Goal: Use online tool/utility: Use online tool/utility

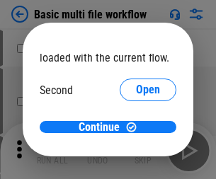
click at [136, 127] on span "Open" at bounding box center [148, 132] width 24 height 11
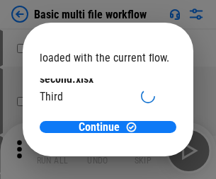
scroll to position [40, 0]
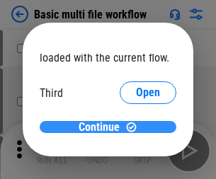
click at [102, 127] on span "Continue" at bounding box center [98, 127] width 41 height 11
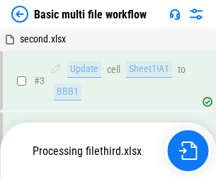
scroll to position [313, 0]
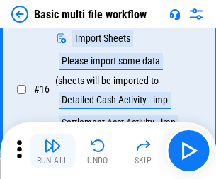
click at [52, 150] on img "button" at bounding box center [52, 145] width 17 height 17
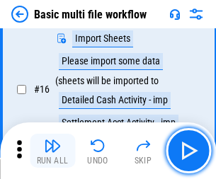
scroll to position [940, 0]
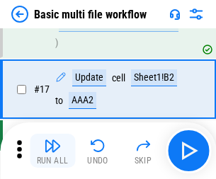
click at [52, 150] on img "button" at bounding box center [52, 145] width 17 height 17
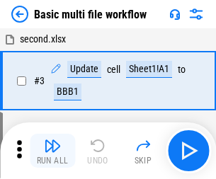
click at [52, 150] on img "button" at bounding box center [52, 145] width 17 height 17
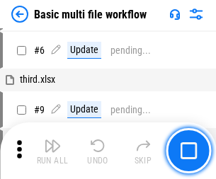
click at [52, 150] on img "button" at bounding box center [52, 145] width 17 height 17
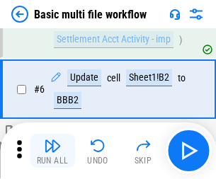
click at [52, 150] on img "button" at bounding box center [52, 145] width 17 height 17
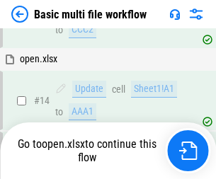
scroll to position [940, 0]
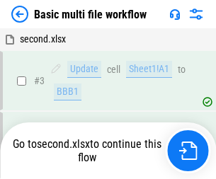
scroll to position [242, 0]
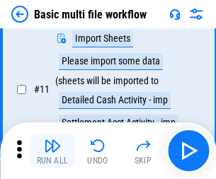
click at [52, 150] on img "button" at bounding box center [52, 145] width 17 height 17
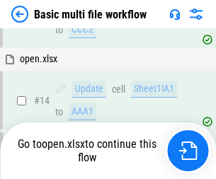
scroll to position [841, 0]
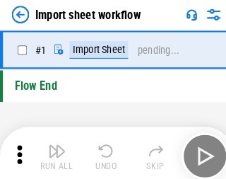
click at [52, 150] on img "button" at bounding box center [55, 145] width 17 height 17
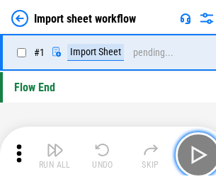
scroll to position [5, 0]
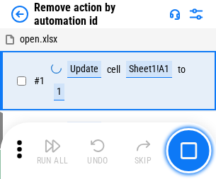
scroll to position [52, 0]
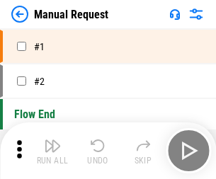
click at [52, 150] on img "button" at bounding box center [52, 145] width 17 height 17
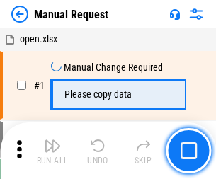
scroll to position [48, 0]
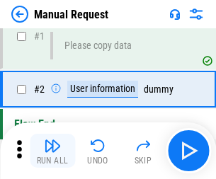
click at [52, 150] on img "button" at bounding box center [52, 145] width 17 height 17
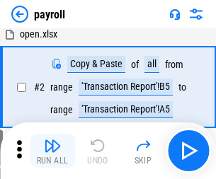
click at [52, 150] on img "button" at bounding box center [52, 145] width 17 height 17
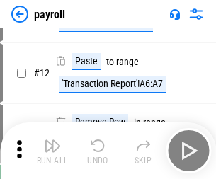
scroll to position [102, 0]
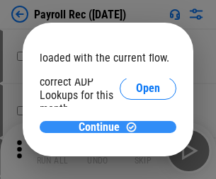
click at [102, 126] on span "Continue" at bounding box center [98, 127] width 41 height 11
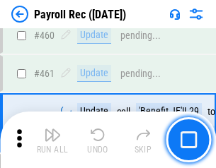
scroll to position [7531, 0]
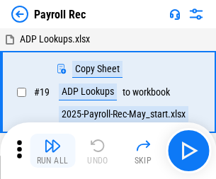
click at [52, 150] on img "button" at bounding box center [52, 145] width 17 height 17
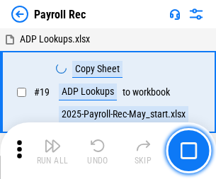
scroll to position [86, 0]
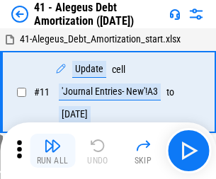
click at [52, 150] on img "button" at bounding box center [52, 145] width 17 height 17
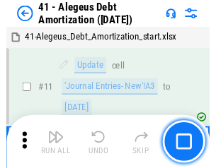
scroll to position [175, 0]
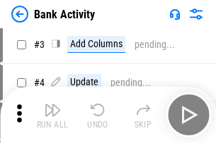
click at [52, 115] on img "button" at bounding box center [52, 110] width 17 height 17
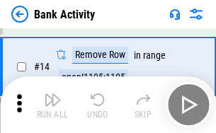
scroll to position [318, 0]
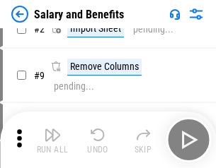
click at [52, 140] on img "button" at bounding box center [52, 134] width 17 height 17
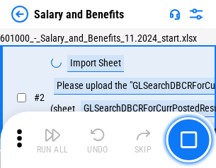
scroll to position [102, 0]
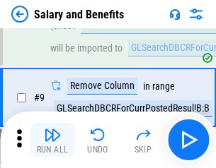
click at [52, 140] on img "button" at bounding box center [52, 134] width 17 height 17
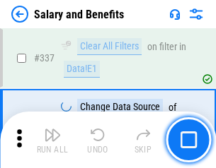
scroll to position [6616, 0]
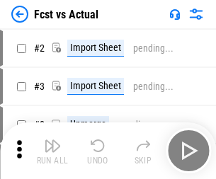
click at [52, 140] on img "button" at bounding box center [52, 145] width 17 height 17
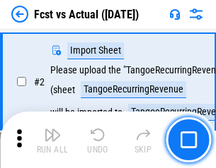
scroll to position [132, 0]
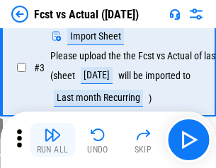
click at [52, 140] on img "button" at bounding box center [52, 134] width 17 height 17
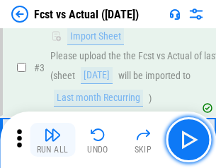
scroll to position [212, 0]
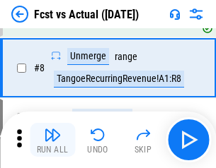
click at [52, 140] on img "button" at bounding box center [52, 134] width 17 height 17
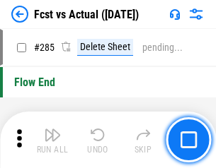
scroll to position [6688, 0]
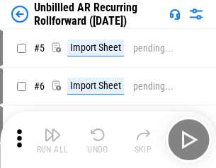
click at [52, 140] on img "button" at bounding box center [52, 134] width 17 height 17
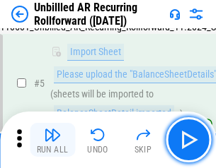
scroll to position [133, 0]
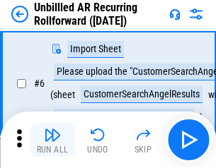
click at [52, 140] on img "button" at bounding box center [52, 134] width 17 height 17
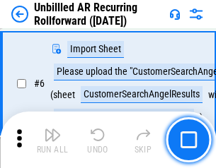
scroll to position [228, 0]
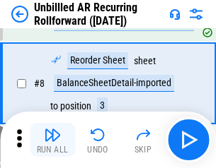
click at [52, 140] on img "button" at bounding box center [52, 134] width 17 height 17
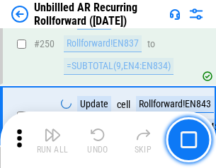
scroll to position [4800, 0]
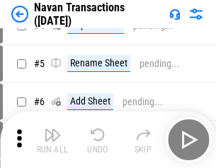
click at [52, 140] on img "button" at bounding box center [52, 134] width 17 height 17
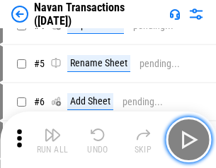
scroll to position [122, 0]
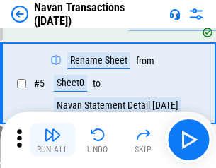
click at [52, 140] on img "button" at bounding box center [52, 134] width 17 height 17
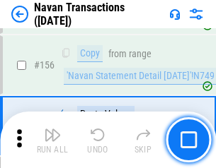
scroll to position [4581, 0]
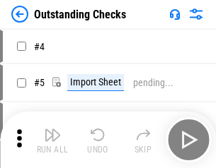
click at [52, 140] on img "button" at bounding box center [52, 134] width 17 height 17
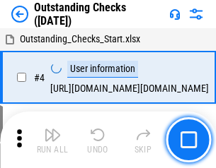
scroll to position [148, 0]
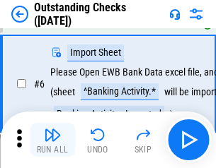
click at [52, 140] on img "button" at bounding box center [52, 134] width 17 height 17
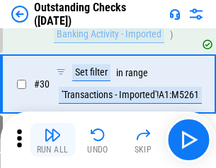
click at [52, 140] on img "button" at bounding box center [52, 134] width 17 height 17
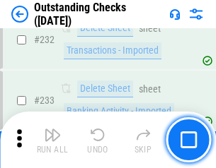
scroll to position [4291, 0]
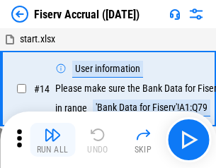
click at [52, 140] on img "button" at bounding box center [52, 134] width 17 height 17
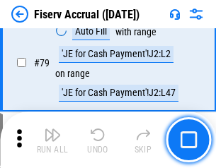
scroll to position [1857, 0]
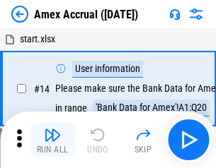
click at [52, 140] on img "button" at bounding box center [52, 134] width 17 height 17
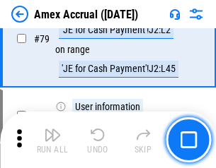
scroll to position [1834, 0]
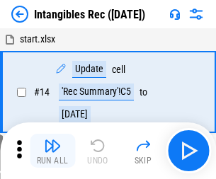
click at [52, 150] on img "button" at bounding box center [52, 145] width 17 height 17
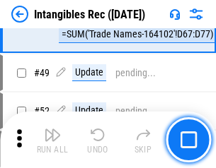
scroll to position [550, 0]
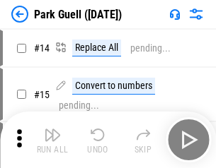
click at [52, 140] on img "button" at bounding box center [52, 134] width 17 height 17
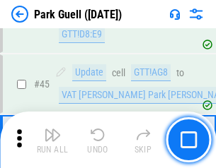
scroll to position [1767, 0]
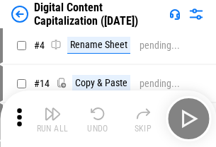
click at [52, 119] on img "button" at bounding box center [52, 113] width 17 height 17
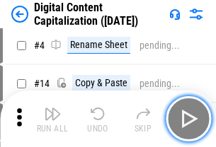
scroll to position [132, 0]
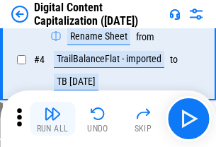
click at [52, 119] on img "button" at bounding box center [52, 113] width 17 height 17
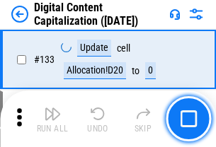
scroll to position [1499, 0]
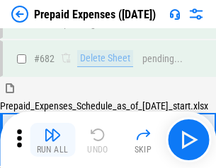
click at [52, 140] on img "button" at bounding box center [52, 134] width 17 height 17
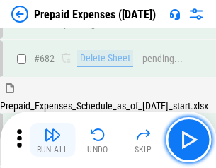
scroll to position [3885, 0]
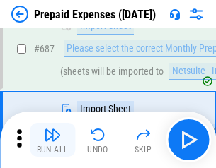
click at [52, 140] on img "button" at bounding box center [52, 134] width 17 height 17
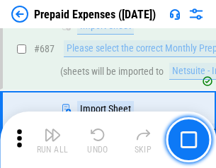
scroll to position [3957, 0]
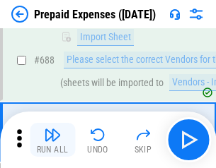
click at [52, 140] on img "button" at bounding box center [52, 134] width 17 height 17
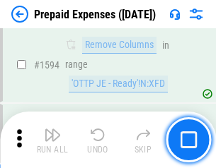
scroll to position [13758, 0]
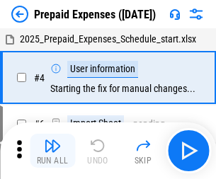
click at [52, 150] on img "button" at bounding box center [52, 145] width 17 height 17
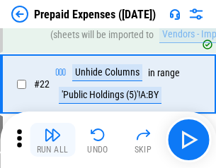
click at [52, 140] on img "button" at bounding box center [52, 134] width 17 height 17
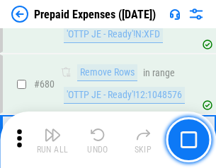
scroll to position [4921, 0]
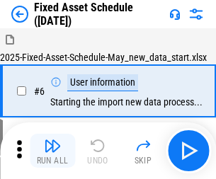
click at [52, 150] on img "button" at bounding box center [52, 145] width 17 height 17
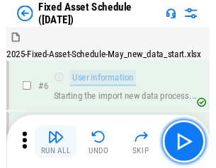
scroll to position [148, 0]
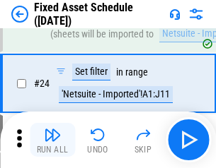
click at [52, 140] on img "button" at bounding box center [52, 134] width 17 height 17
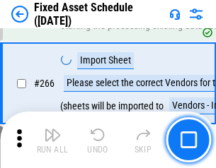
scroll to position [4576, 0]
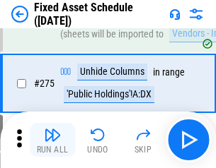
click at [52, 140] on img "button" at bounding box center [52, 134] width 17 height 17
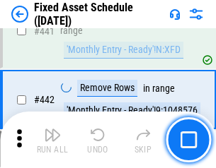
scroll to position [6317, 0]
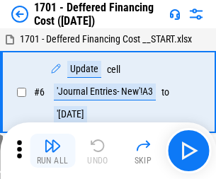
click at [52, 150] on img "button" at bounding box center [52, 145] width 17 height 17
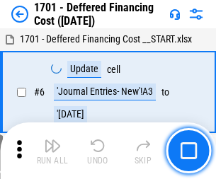
scroll to position [170, 0]
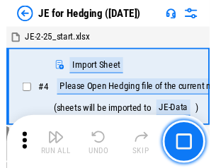
scroll to position [80, 0]
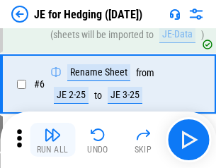
click at [52, 140] on img "button" at bounding box center [52, 134] width 17 height 17
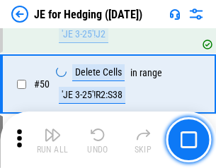
scroll to position [915, 0]
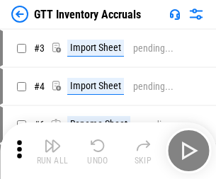
click at [52, 140] on img "button" at bounding box center [52, 145] width 17 height 17
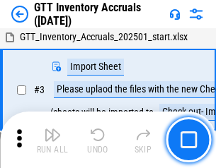
scroll to position [91, 0]
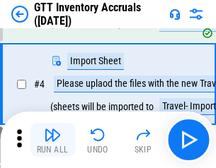
click at [52, 140] on img "button" at bounding box center [52, 134] width 17 height 17
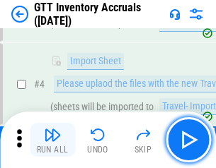
scroll to position [163, 0]
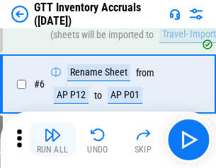
click at [52, 140] on img "button" at bounding box center [52, 134] width 17 height 17
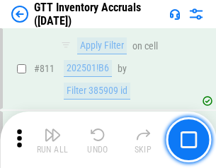
scroll to position [10726, 0]
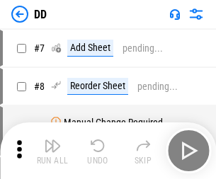
click at [52, 150] on img "button" at bounding box center [52, 145] width 17 height 17
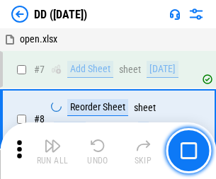
scroll to position [136, 0]
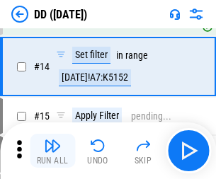
click at [52, 150] on img "button" at bounding box center [52, 145] width 17 height 17
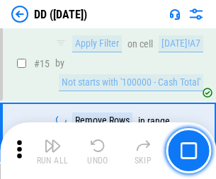
scroll to position [363, 0]
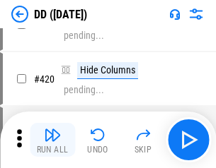
click at [52, 140] on img "button" at bounding box center [52, 134] width 17 height 17
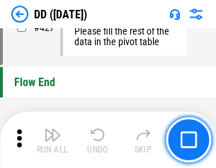
scroll to position [6763, 0]
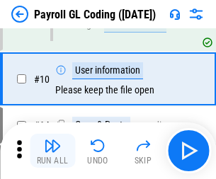
click at [52, 150] on img "button" at bounding box center [52, 145] width 17 height 17
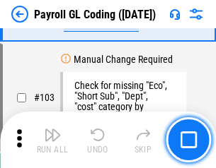
scroll to position [3315, 0]
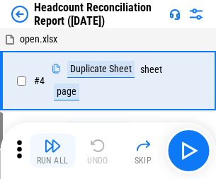
click at [52, 150] on img "button" at bounding box center [52, 145] width 17 height 17
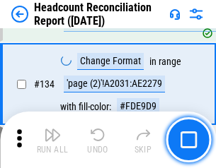
scroll to position [1699, 0]
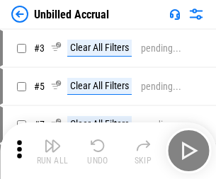
click at [52, 150] on img "button" at bounding box center [52, 145] width 17 height 17
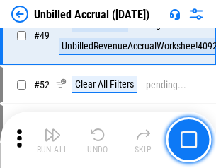
scroll to position [1282, 0]
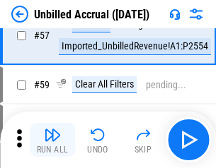
click at [52, 140] on img "button" at bounding box center [52, 134] width 17 height 17
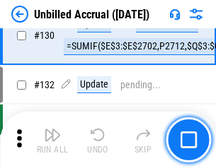
scroll to position [4209, 0]
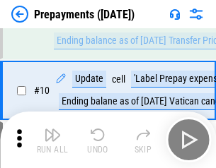
scroll to position [88, 0]
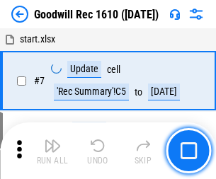
scroll to position [242, 0]
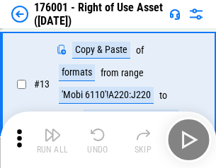
scroll to position [91, 0]
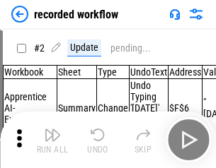
click at [52, 140] on img "button" at bounding box center [52, 134] width 17 height 17
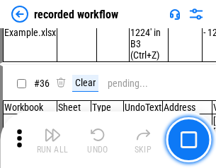
scroll to position [4417, 0]
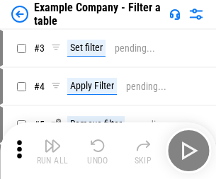
click at [52, 150] on img "button" at bounding box center [52, 145] width 17 height 17
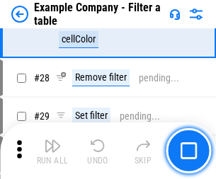
scroll to position [1293, 0]
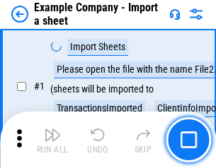
scroll to position [119, 0]
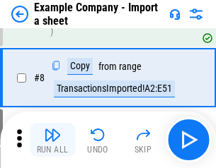
click at [52, 140] on img "button" at bounding box center [52, 134] width 17 height 17
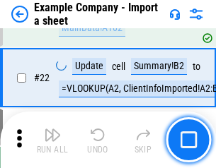
scroll to position [312, 0]
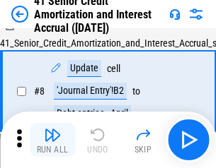
click at [52, 140] on img "button" at bounding box center [52, 134] width 17 height 17
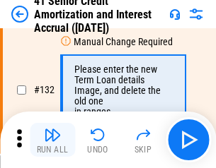
click at [52, 140] on img "button" at bounding box center [52, 134] width 17 height 17
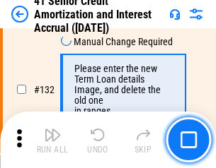
scroll to position [1477, 0]
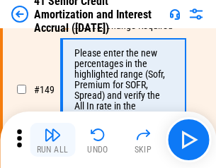
click at [52, 140] on img "button" at bounding box center [52, 134] width 17 height 17
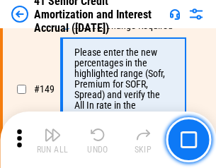
scroll to position [1625, 0]
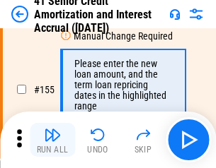
click at [52, 140] on img "button" at bounding box center [52, 134] width 17 height 17
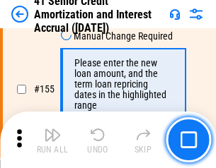
scroll to position [1723, 0]
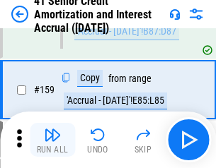
click at [52, 140] on img "button" at bounding box center [52, 134] width 17 height 17
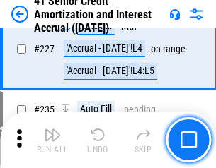
scroll to position [3165, 0]
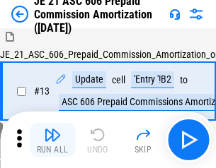
click at [52, 140] on img "button" at bounding box center [52, 134] width 17 height 17
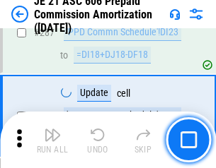
scroll to position [2600, 0]
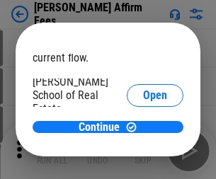
click at [143, 164] on span "Open" at bounding box center [155, 169] width 24 height 11
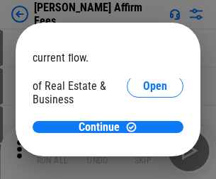
click at [143, 148] on span "Open" at bounding box center [155, 153] width 24 height 11
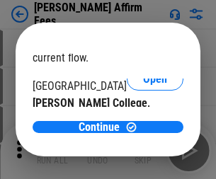
click at [143, 132] on span "Open" at bounding box center [155, 137] width 24 height 11
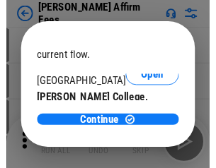
scroll to position [222, 0]
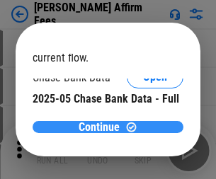
click at [102, 126] on span "Continue" at bounding box center [98, 127] width 41 height 11
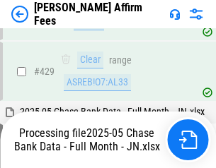
scroll to position [3688, 0]
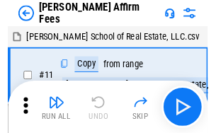
scroll to position [14, 0]
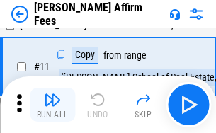
click at [52, 105] on img "button" at bounding box center [52, 99] width 17 height 17
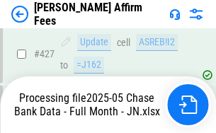
scroll to position [3706, 0]
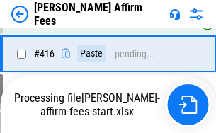
scroll to position [3268, 0]
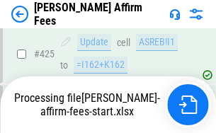
scroll to position [3706, 0]
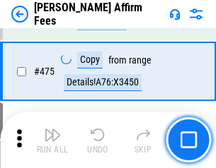
scroll to position [3688, 0]
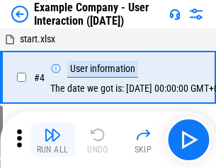
click at [52, 140] on img "button" at bounding box center [52, 134] width 17 height 17
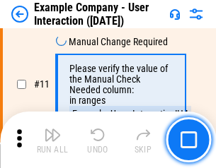
scroll to position [306, 0]
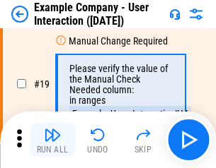
click at [52, 140] on img "button" at bounding box center [52, 134] width 17 height 17
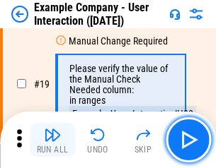
click at [52, 140] on img "button" at bounding box center [52, 134] width 17 height 17
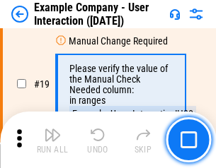
scroll to position [390, 0]
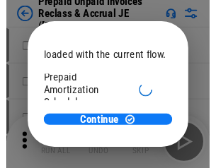
scroll to position [84, 0]
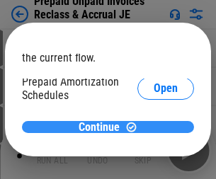
click at [102, 126] on span "Continue" at bounding box center [98, 127] width 41 height 11
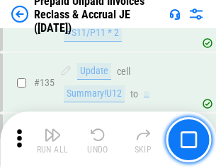
scroll to position [1831, 0]
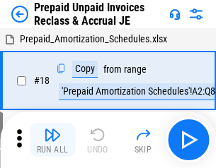
click at [52, 140] on img "button" at bounding box center [52, 134] width 17 height 17
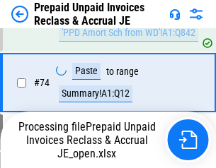
scroll to position [1081, 0]
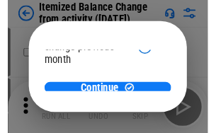
scroll to position [103, 0]
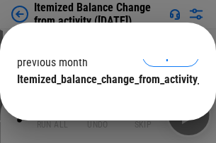
click at [102, 102] on span "Continue" at bounding box center [98, 107] width 41 height 11
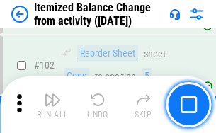
scroll to position [2363, 0]
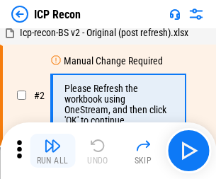
click at [52, 150] on img "button" at bounding box center [52, 145] width 17 height 17
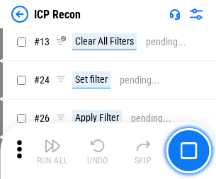
click at [52, 150] on img "button" at bounding box center [52, 145] width 17 height 17
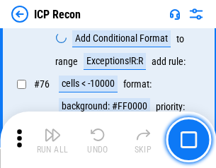
scroll to position [1270, 0]
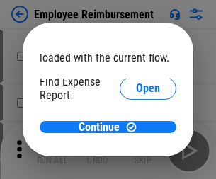
click at [136, 164] on span "Open" at bounding box center [148, 169] width 24 height 11
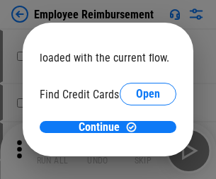
scroll to position [83, 0]
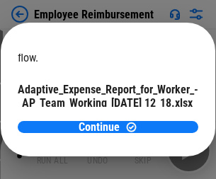
click at [158, 119] on span "Open" at bounding box center [170, 124] width 24 height 11
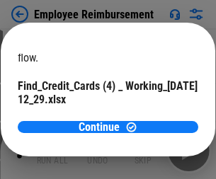
scroll to position [147, 0]
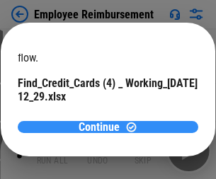
click at [102, 126] on span "Continue" at bounding box center [98, 127] width 41 height 11
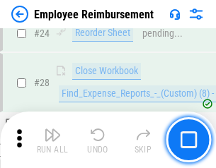
scroll to position [661, 0]
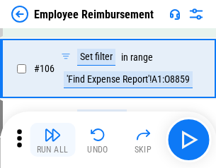
click at [52, 140] on img "button" at bounding box center [52, 134] width 17 height 17
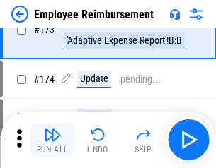
click at [52, 140] on img "button" at bounding box center [52, 134] width 17 height 17
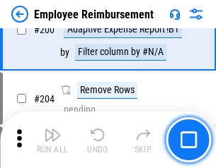
scroll to position [3575, 0]
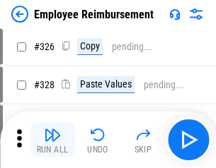
click at [52, 140] on img "button" at bounding box center [52, 134] width 17 height 17
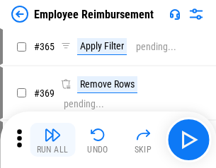
click at [52, 140] on img "button" at bounding box center [52, 134] width 17 height 17
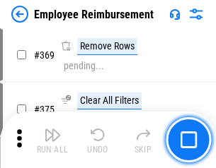
scroll to position [7285, 0]
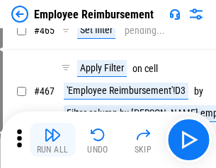
click at [52, 140] on img "button" at bounding box center [52, 134] width 17 height 17
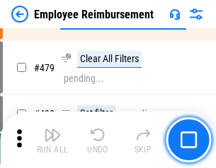
scroll to position [8727, 0]
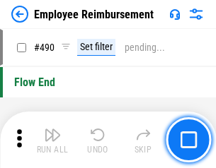
click at [52, 140] on img "button" at bounding box center [52, 134] width 17 height 17
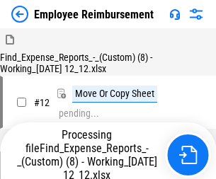
scroll to position [48, 0]
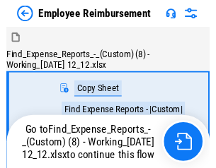
scroll to position [48, 0]
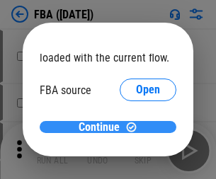
click at [102, 127] on span "Continue" at bounding box center [98, 127] width 41 height 11
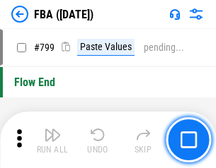
scroll to position [12467, 0]
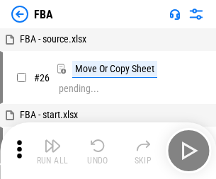
scroll to position [14, 0]
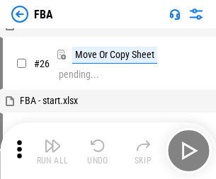
click at [52, 150] on img "button" at bounding box center [52, 145] width 17 height 17
